Goal: Task Accomplishment & Management: Manage account settings

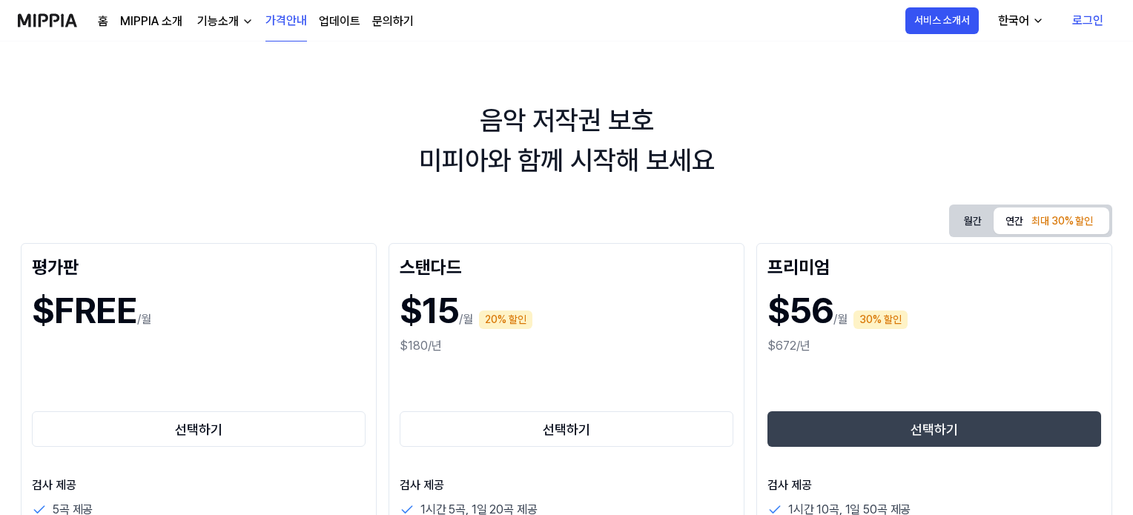
click at [1094, 20] on link "로그인" at bounding box center [1087, 21] width 55 height 42
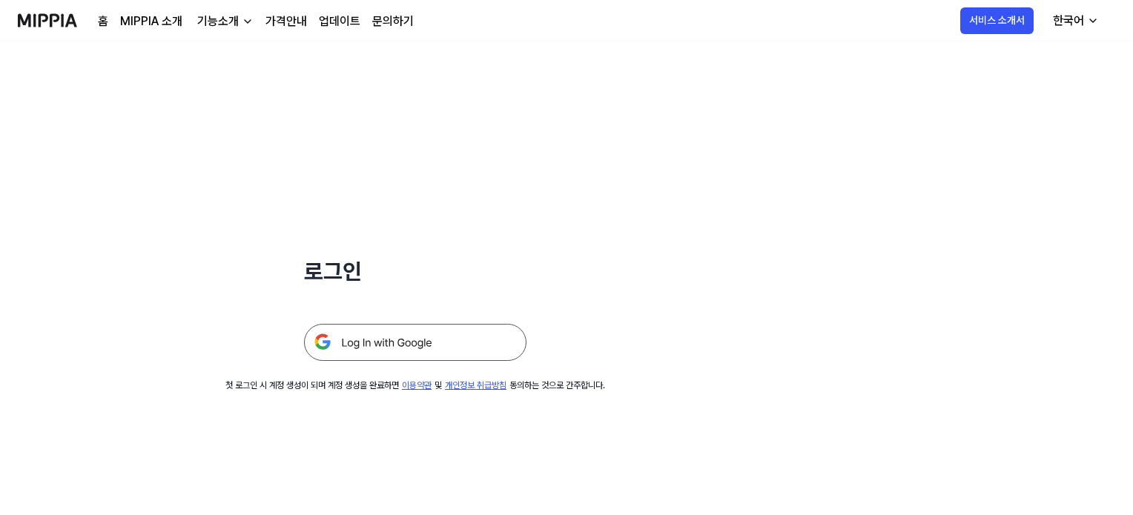
click at [383, 338] on img at bounding box center [415, 342] width 222 height 37
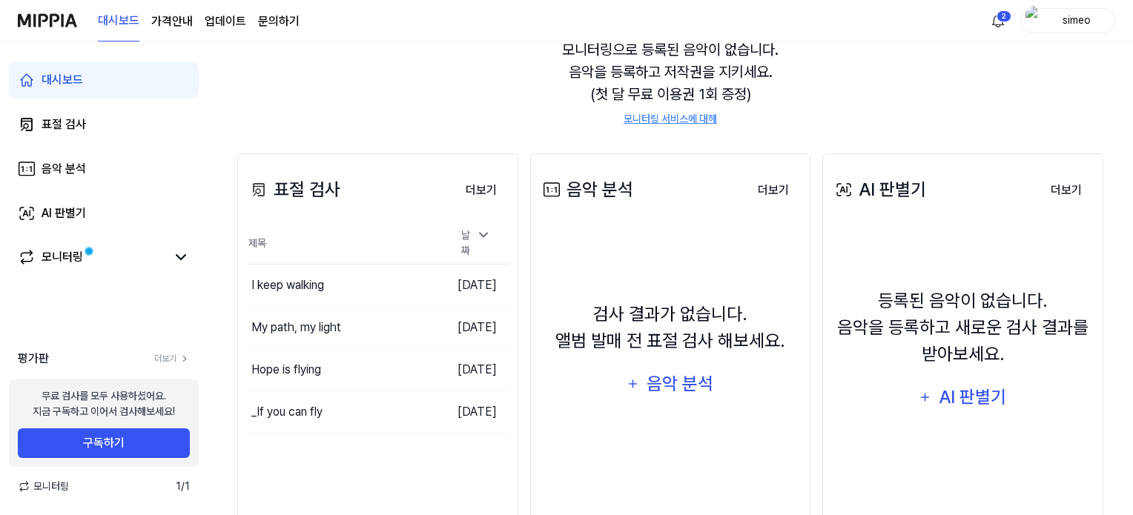
scroll to position [193, 0]
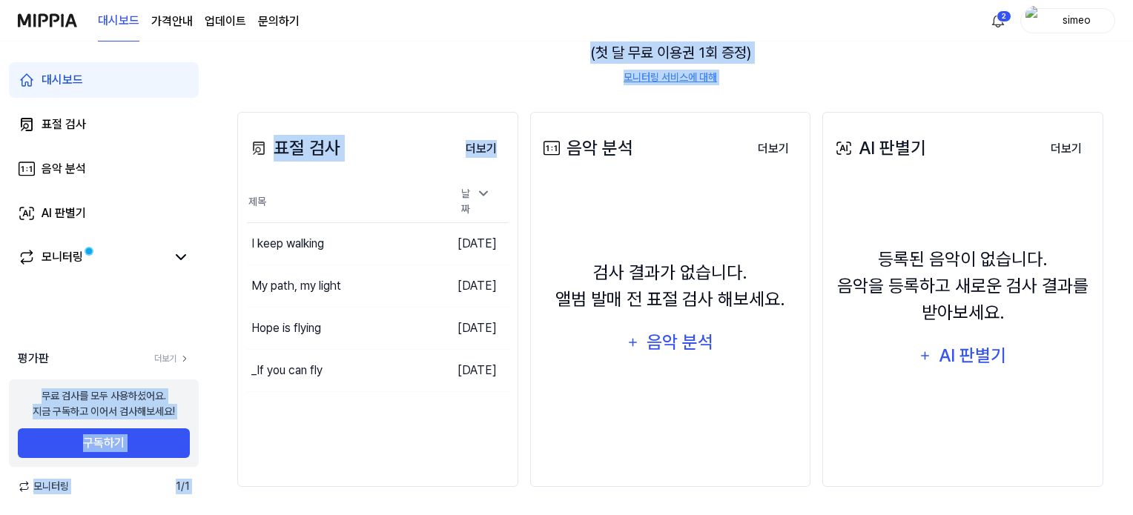
drag, startPoint x: 36, startPoint y: 400, endPoint x: 273, endPoint y: 412, distance: 237.6
click at [265, 323] on div "대시보드 표절 검사 음악 분석 AI 판별기 모니터링 평가판 더보기 무료 검사를 모두 사용하셨어요. 지금 구독하고 이어서 검사해보세요! 구독하기…" at bounding box center [566, 86] width 1133 height 474
click at [356, 423] on div "표절 검사 더보기 표절 검사 제목 날짜 I keep walking 이동하기 2025.08.26. My path, my light 이동하기 20…" at bounding box center [377, 299] width 281 height 375
